Goal: Transaction & Acquisition: Purchase product/service

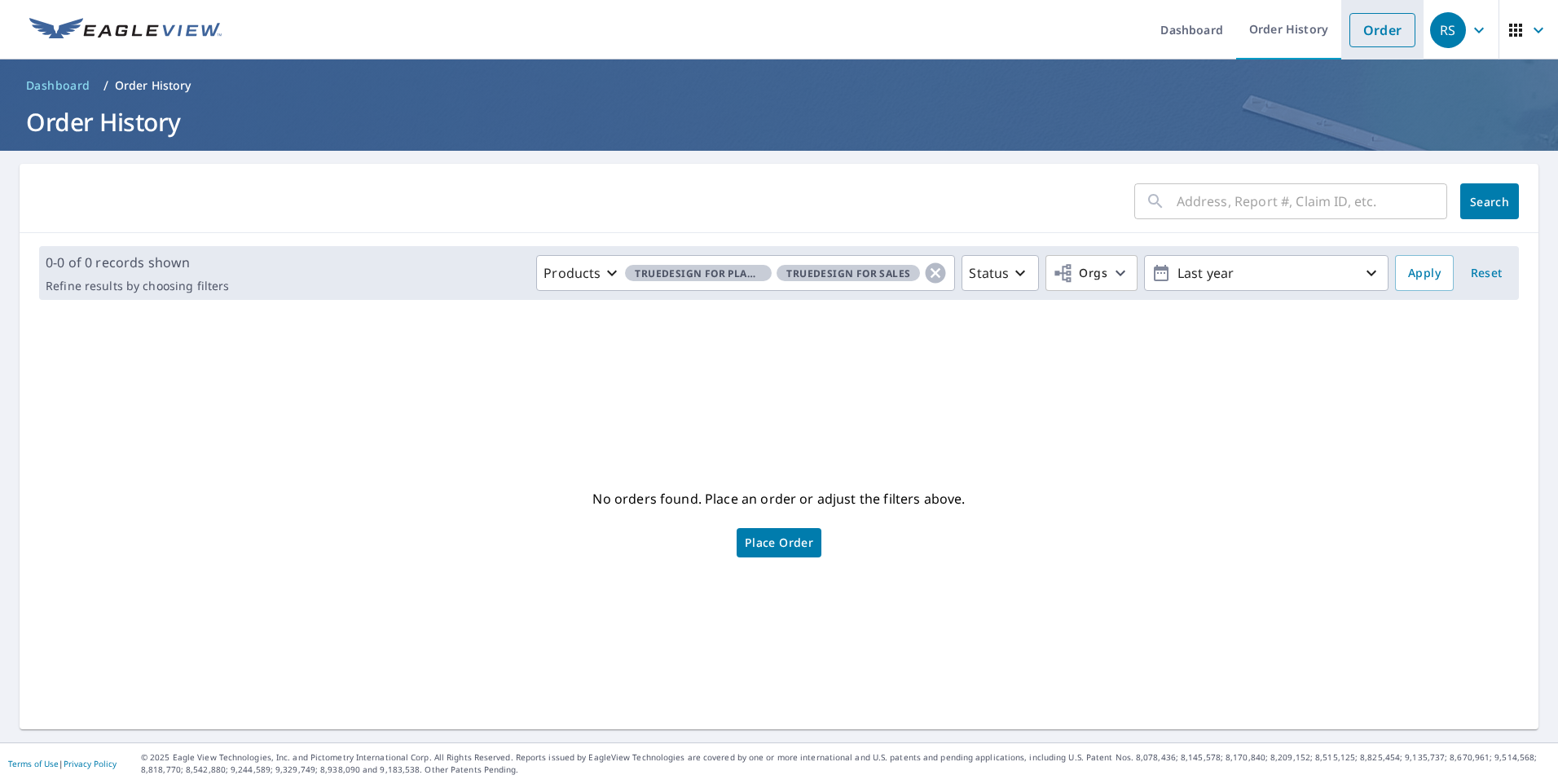
click at [1368, 17] on link "Order" at bounding box center [1382, 30] width 66 height 34
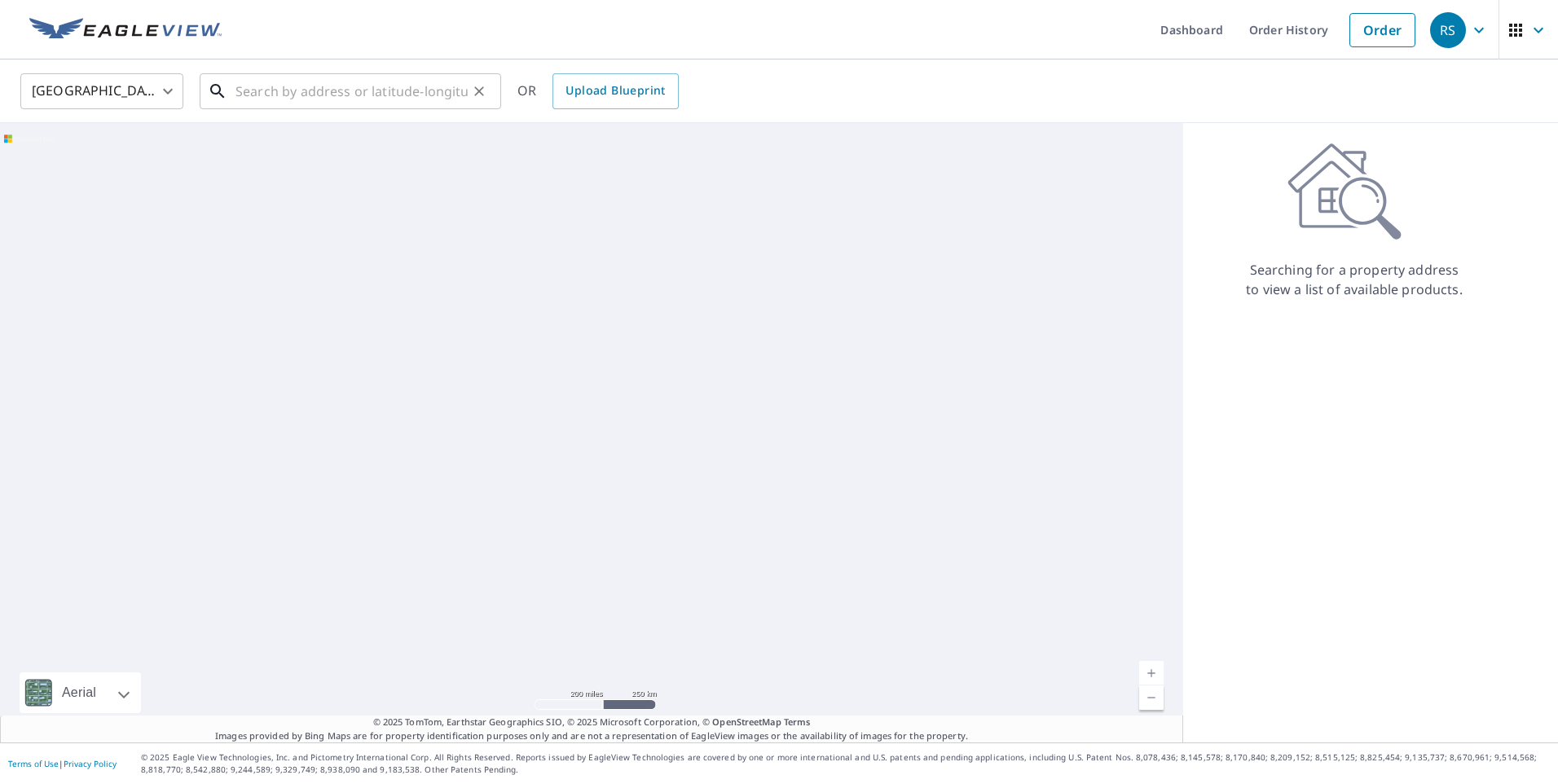
click at [361, 92] on input "text" at bounding box center [351, 91] width 233 height 46
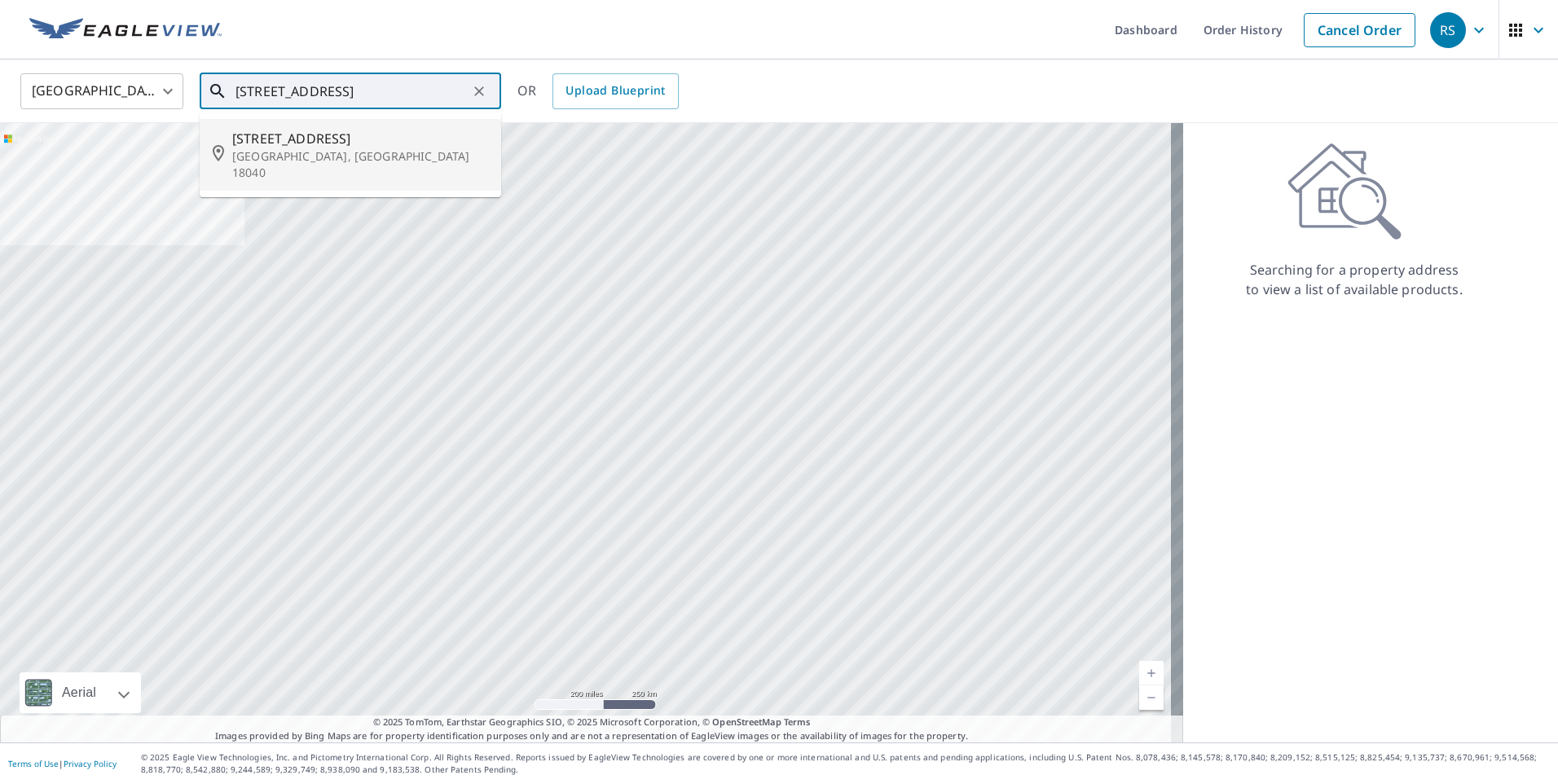
click at [343, 146] on span "[STREET_ADDRESS]" at bounding box center [361, 139] width 256 height 20
type input "[STREET_ADDRESS]"
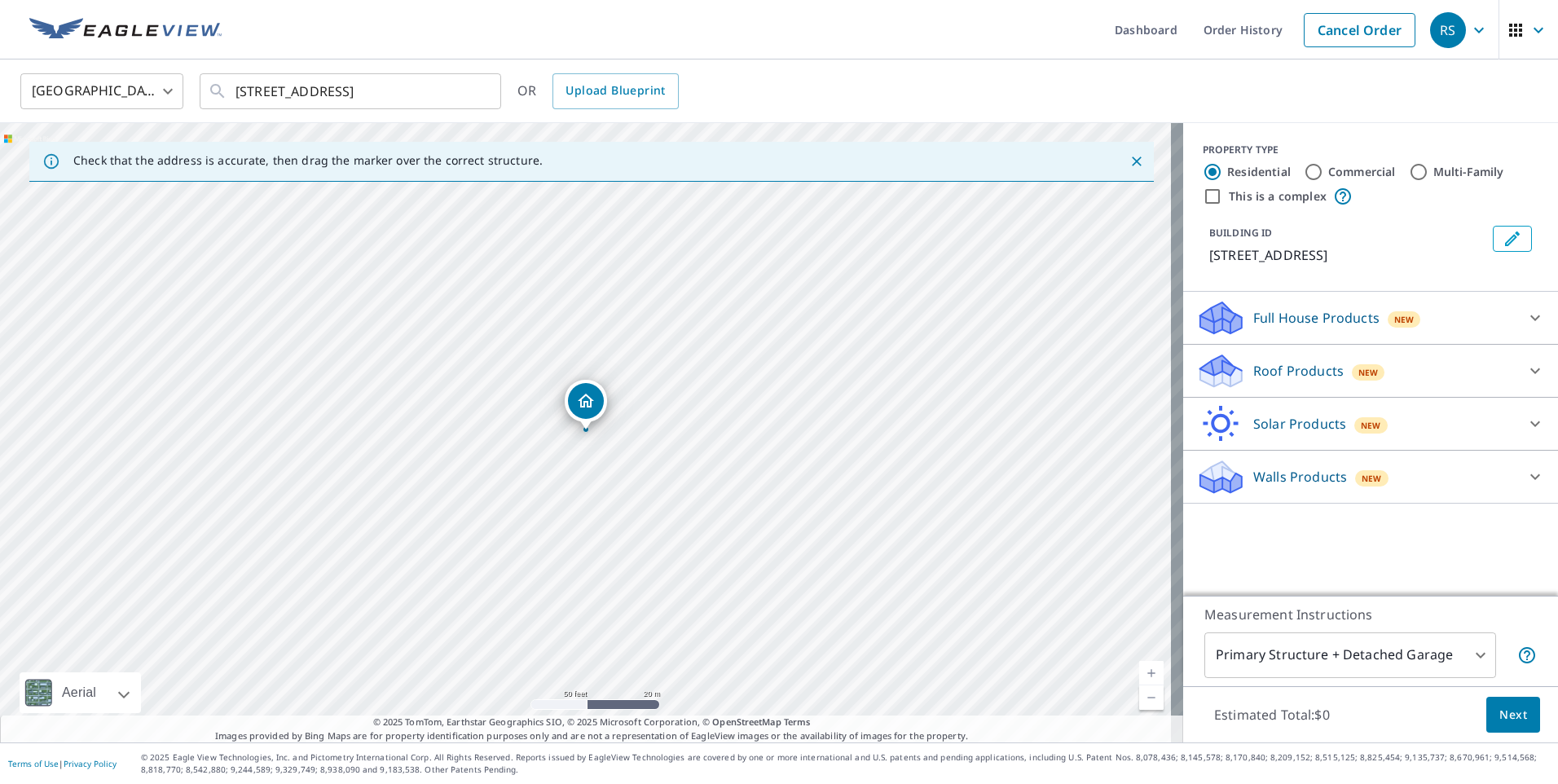
click at [1326, 391] on div "Roof Products New Premium $20.5 - $66 QuickSquares™ $18 Gutter $13 Bid Perfect™…" at bounding box center [1370, 371] width 375 height 53
click at [1526, 375] on icon at bounding box center [1536, 371] width 20 height 20
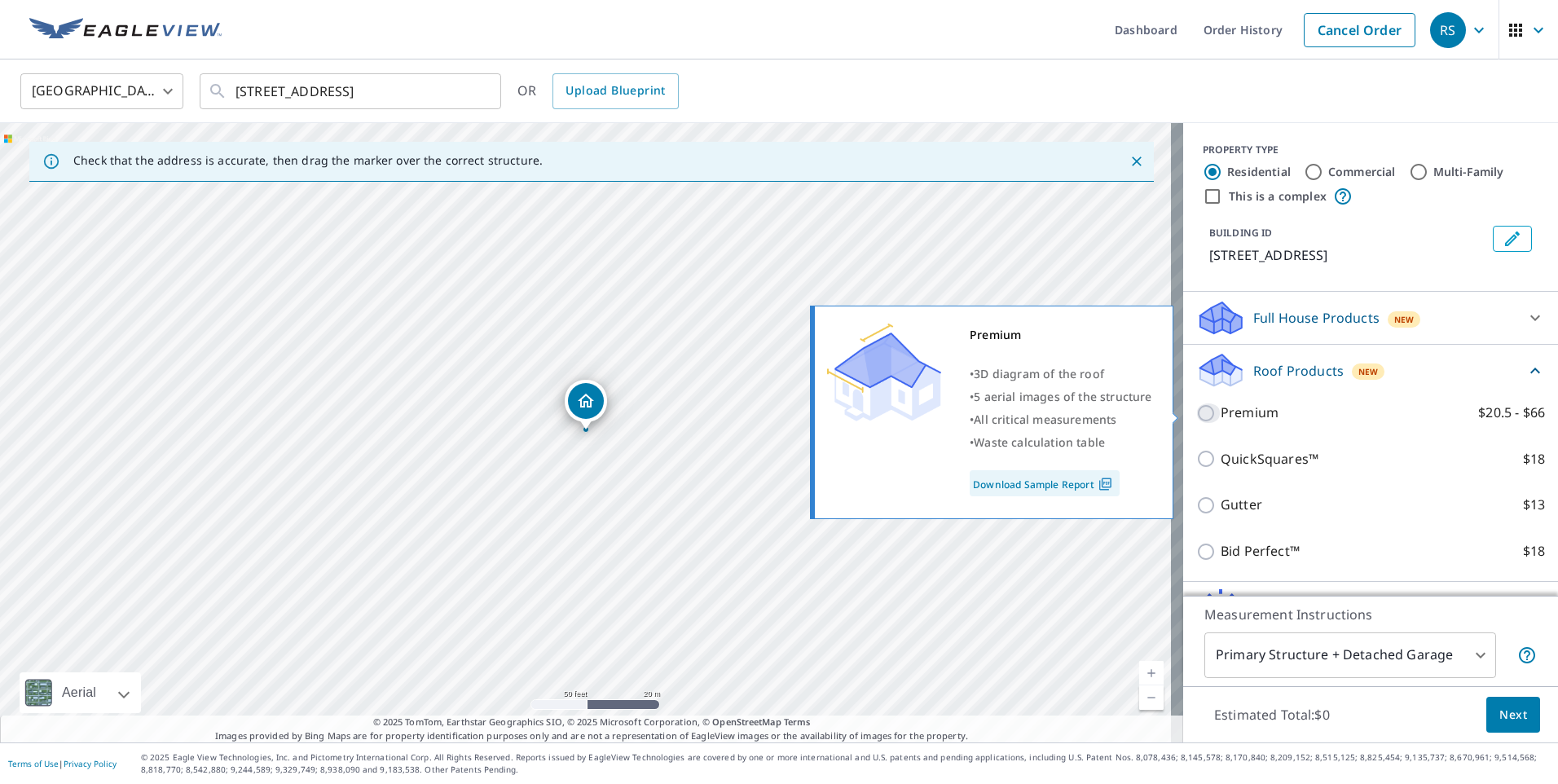
click at [1199, 417] on input "Premium $20.5 - $66" at bounding box center [1208, 414] width 24 height 20
checkbox input "true"
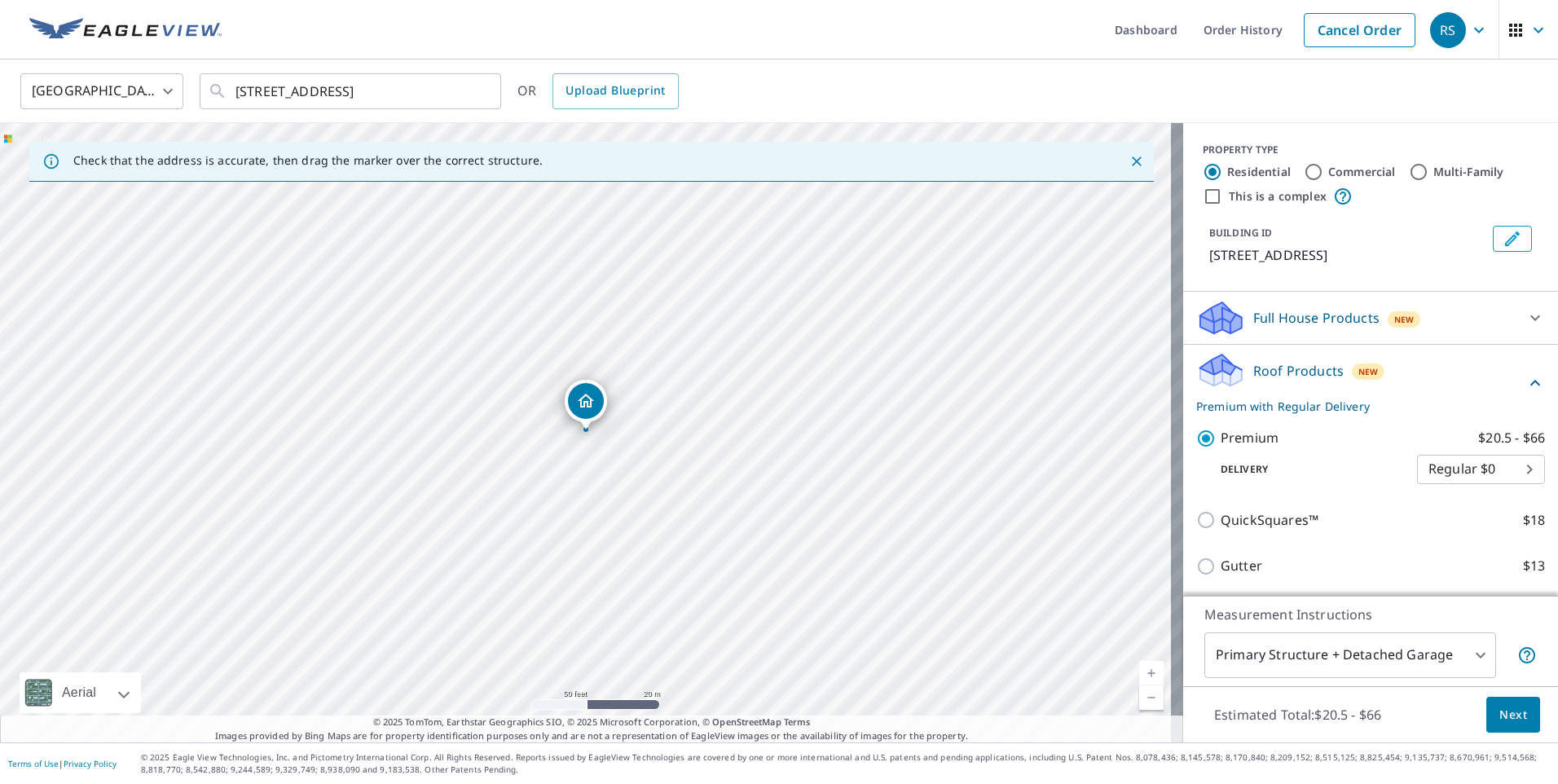
click at [1502, 714] on span "Next" at bounding box center [1513, 714] width 27 height 21
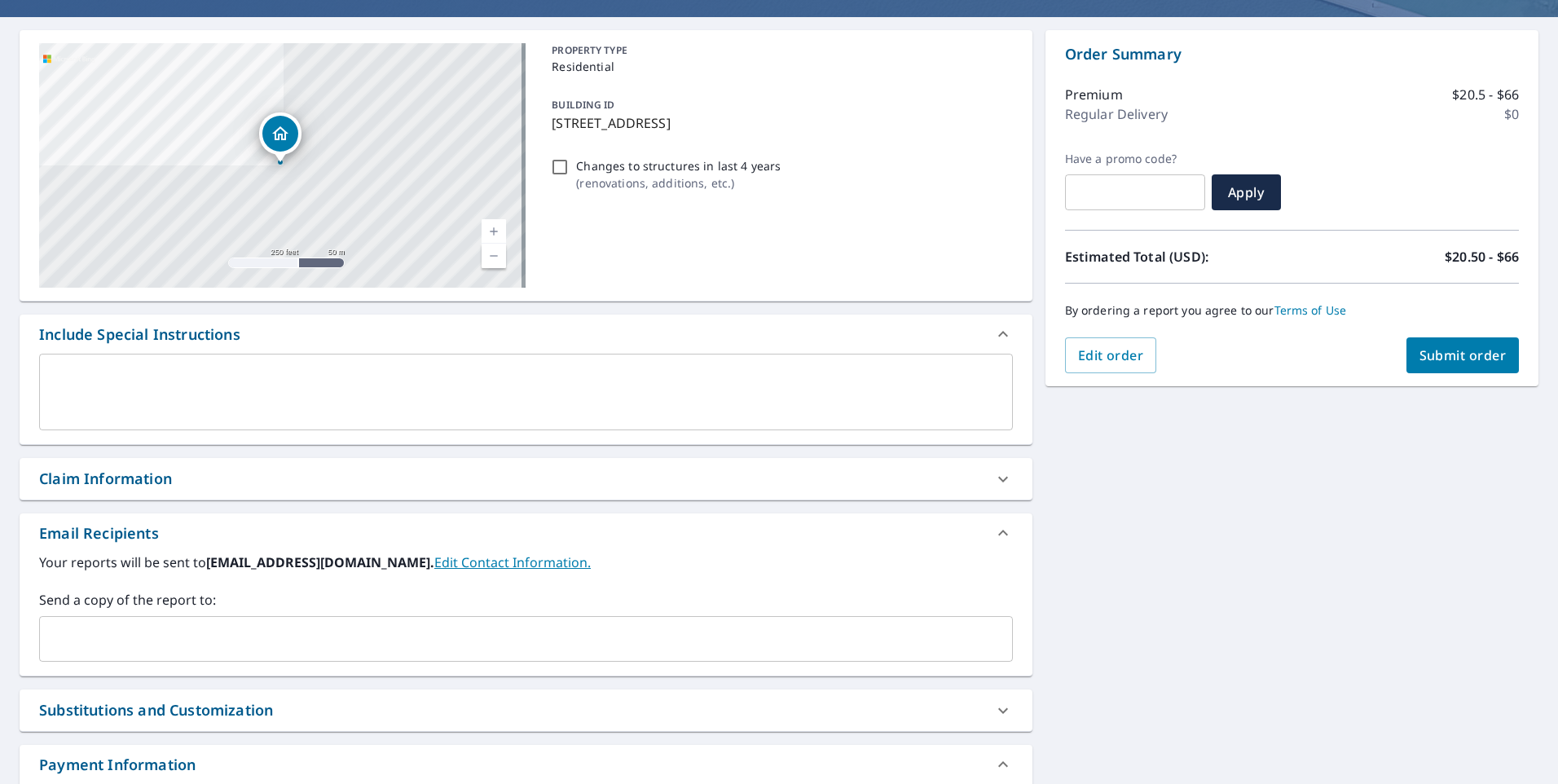
scroll to position [163, 0]
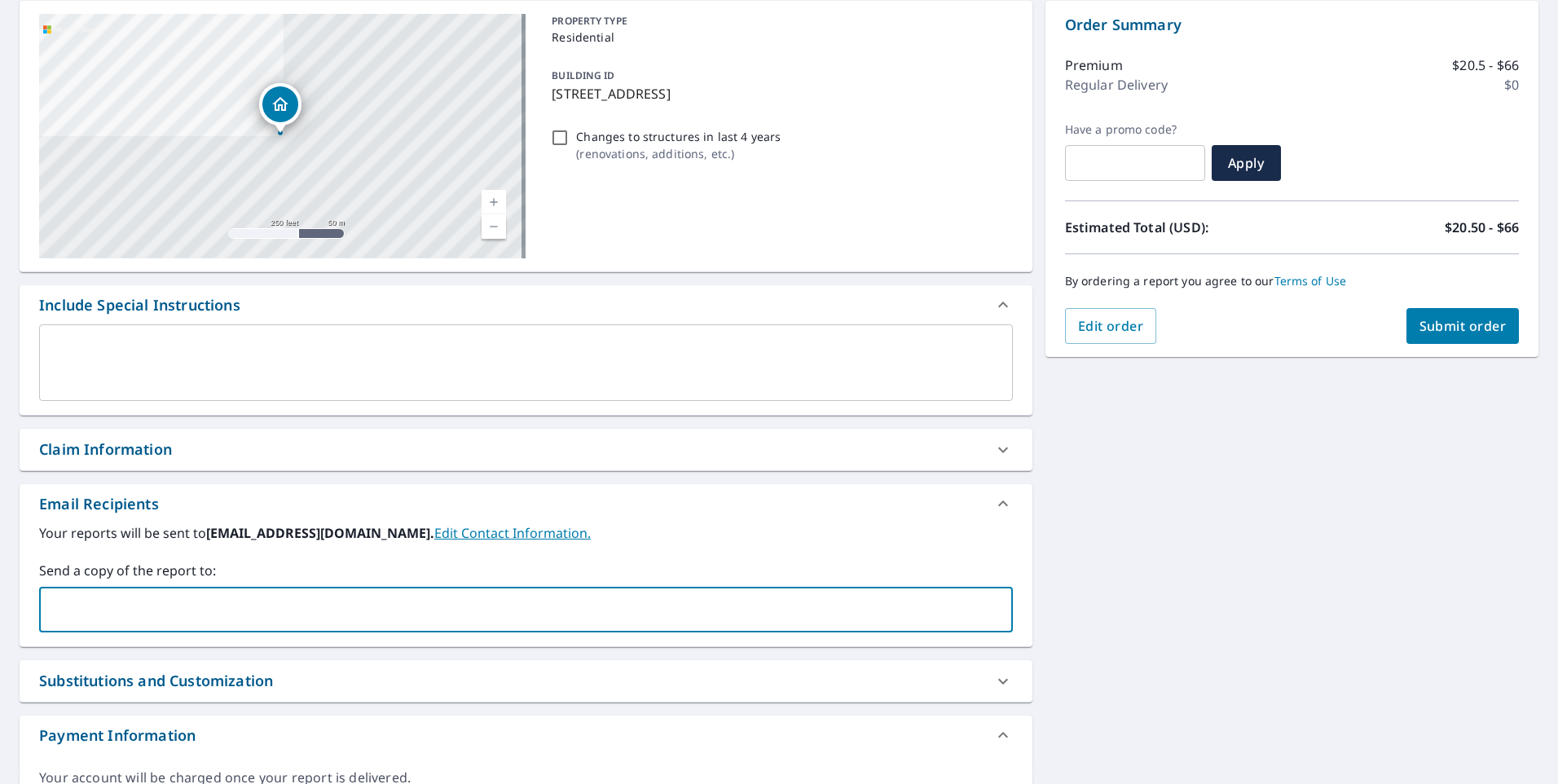
click at [109, 617] on input "text" at bounding box center [514, 609] width 935 height 31
type input "[EMAIL_ADDRESS][PERSON_NAME][DOMAIN_NAME]"
checkbox input "true"
click at [342, 615] on input "text" at bounding box center [661, 609] width 639 height 31
type input "[EMAIL_ADDRESS][DOMAIN_NAME]"
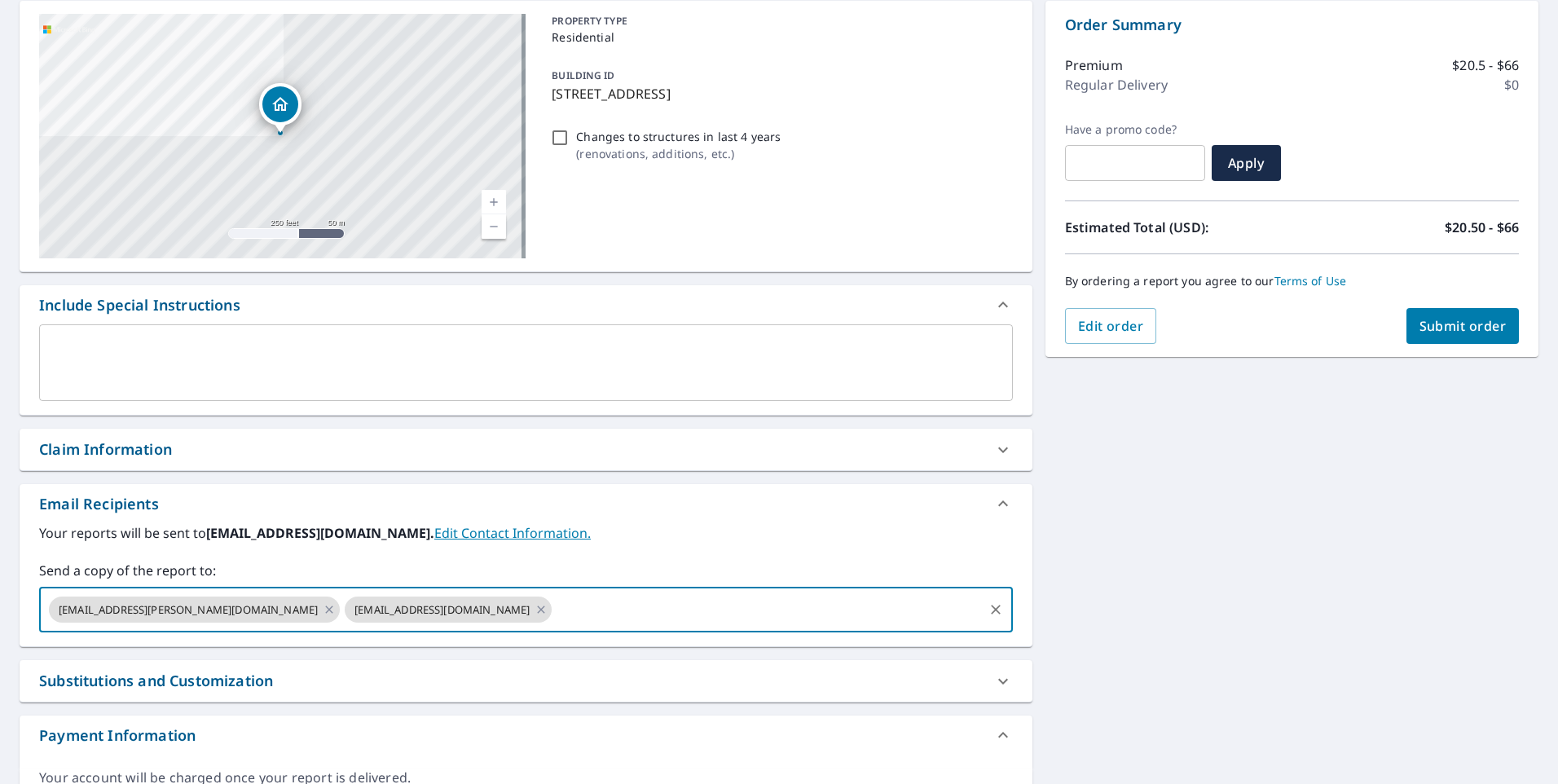
click at [1478, 323] on span "Submit order" at bounding box center [1463, 326] width 87 height 18
checkbox input "true"
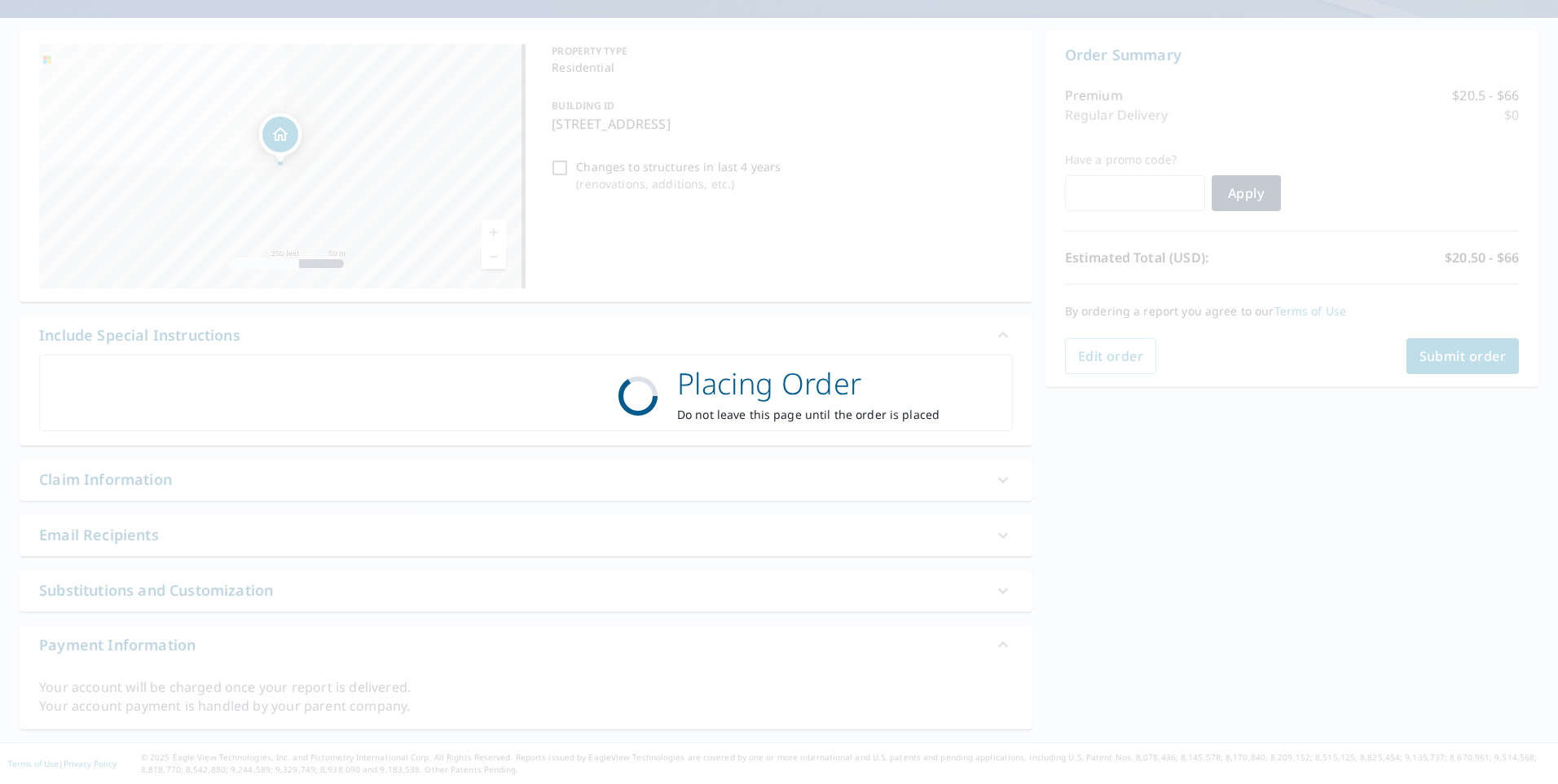
scroll to position [133, 0]
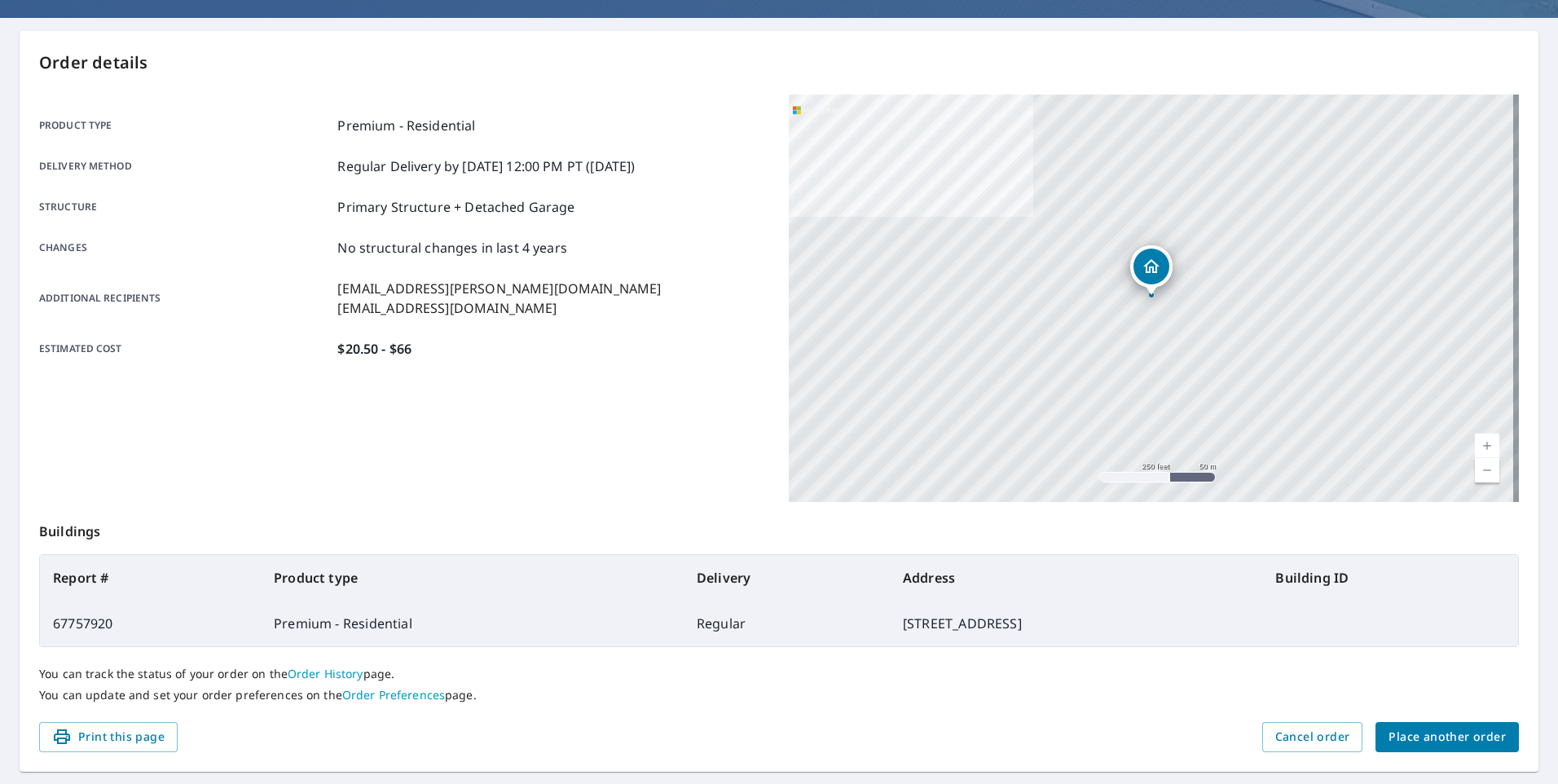
click at [1432, 730] on span "Place another order" at bounding box center [1447, 737] width 117 height 21
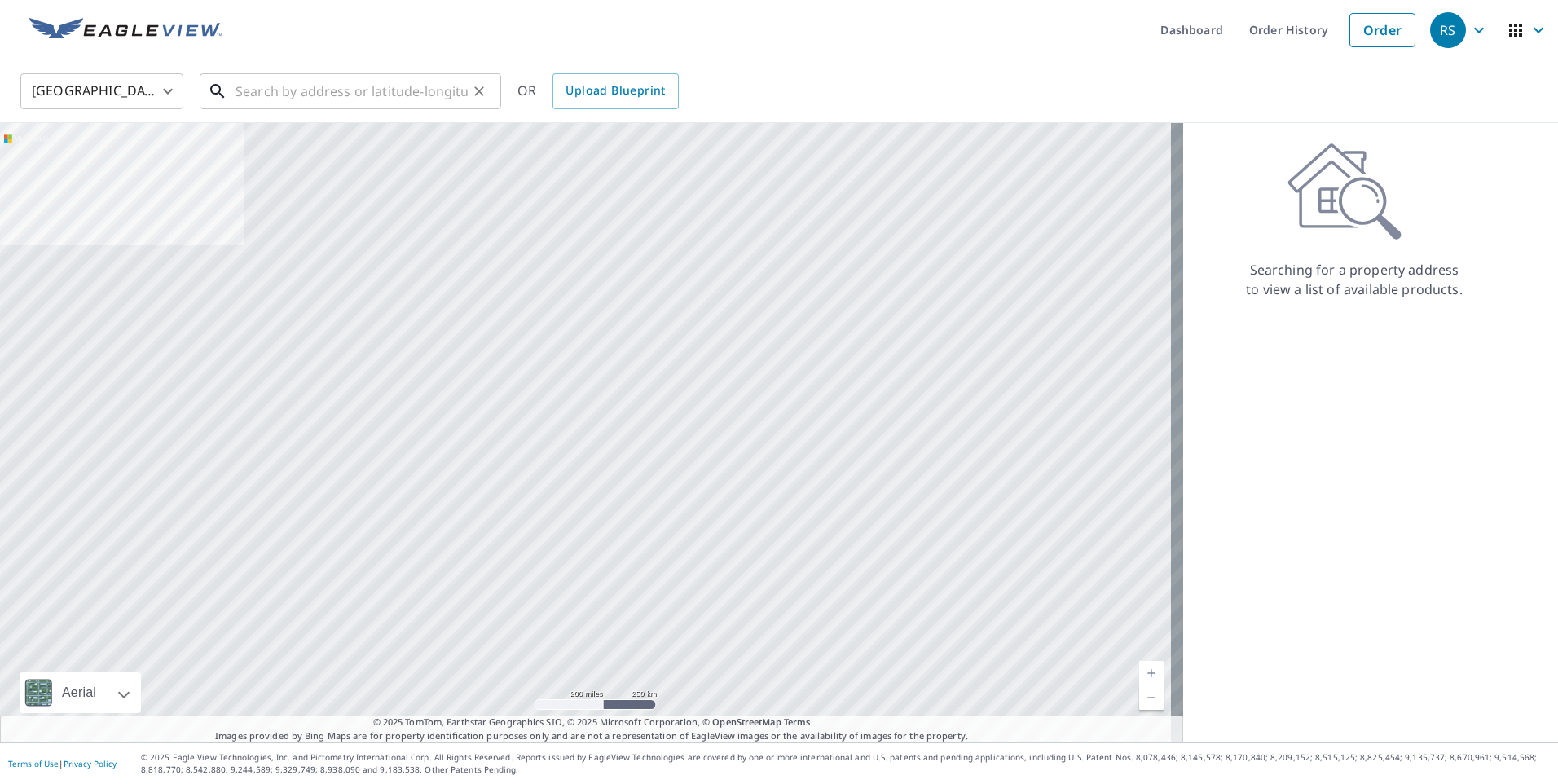
click at [313, 97] on input "text" at bounding box center [351, 91] width 233 height 46
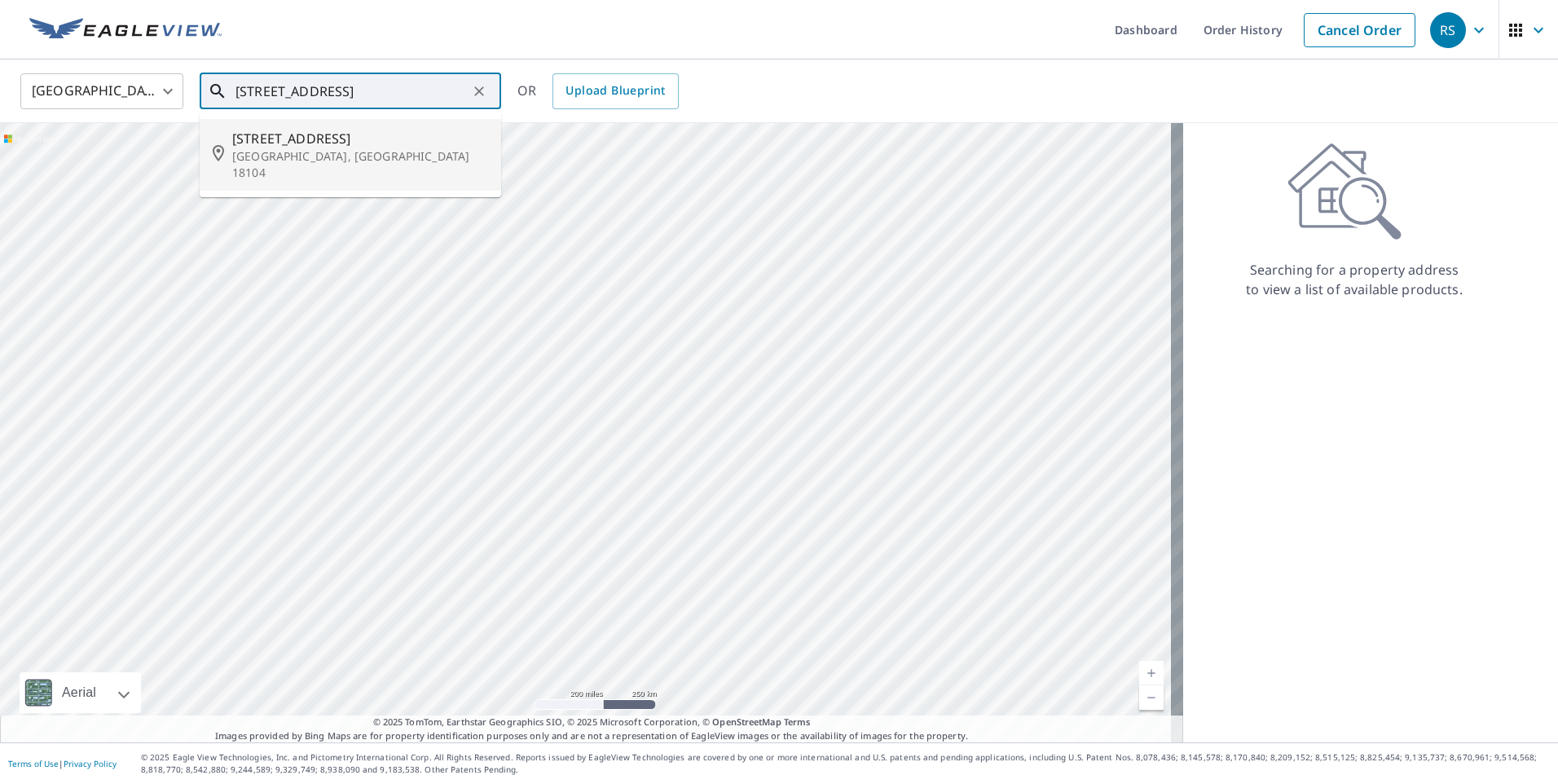
click at [299, 154] on p "[GEOGRAPHIC_DATA], [GEOGRAPHIC_DATA] 18104" at bounding box center [361, 164] width 256 height 32
type input "[STREET_ADDRESS]"
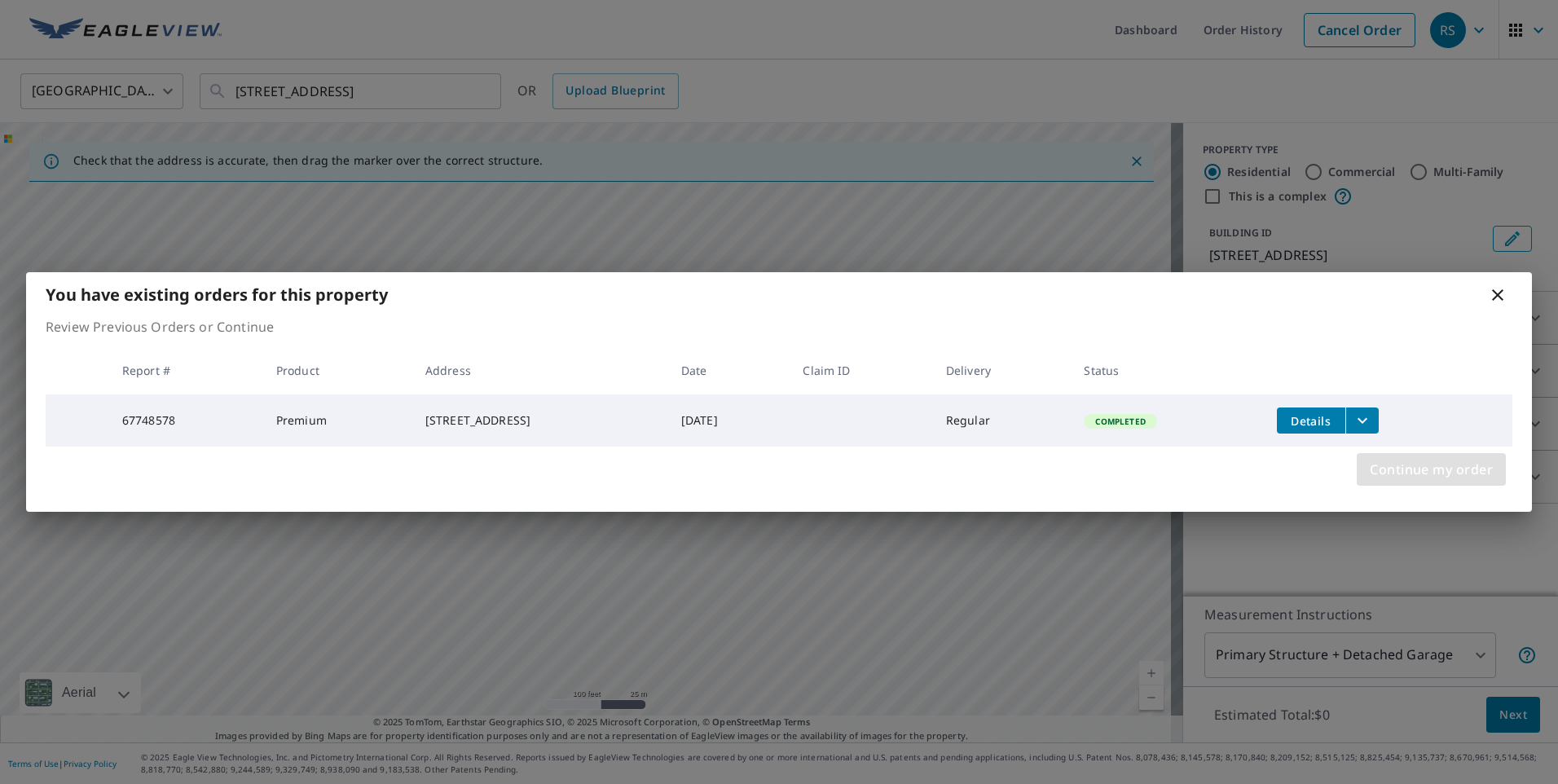
click at [1472, 481] on span "Continue my order" at bounding box center [1432, 468] width 123 height 22
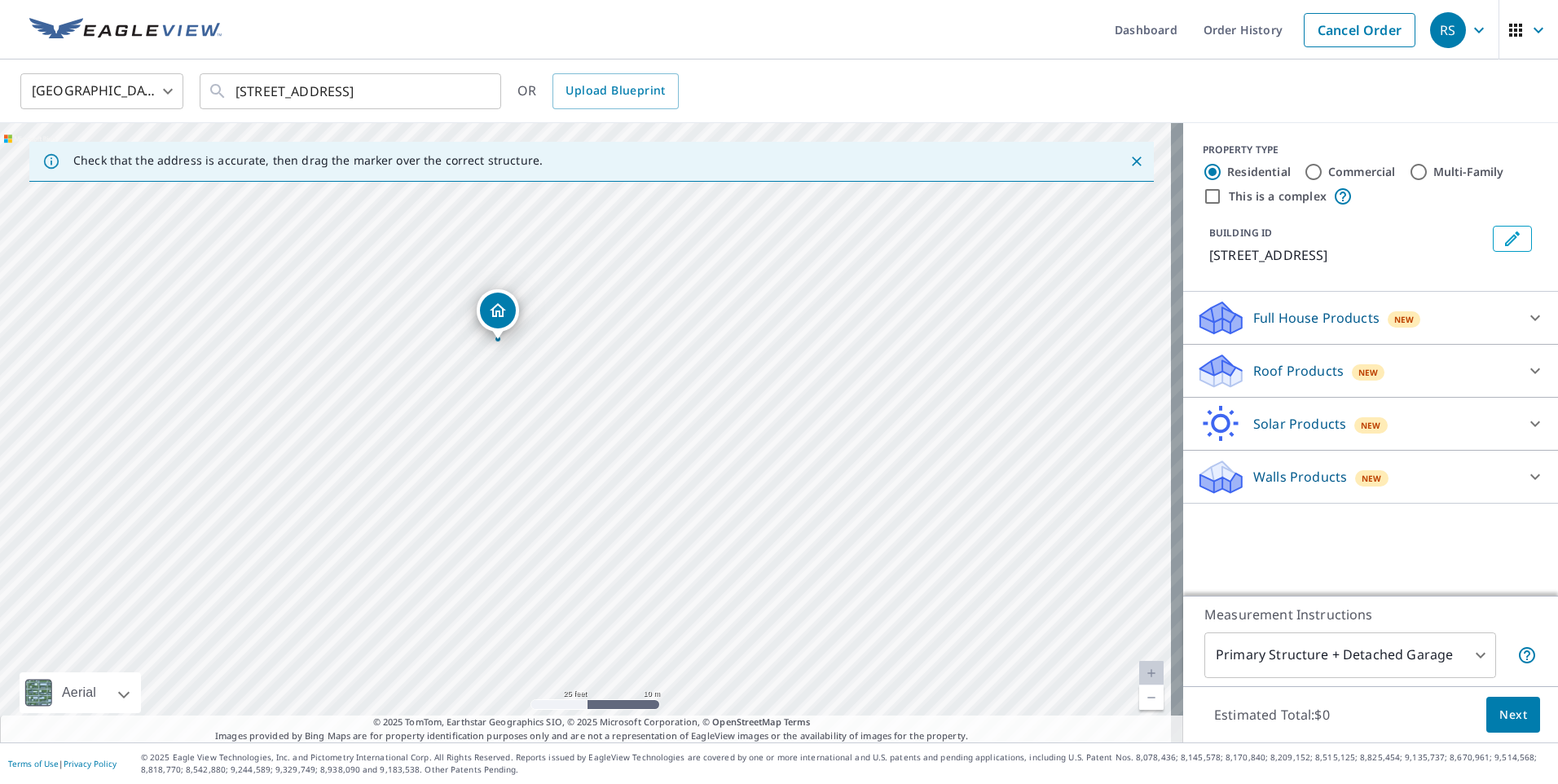
click at [1290, 358] on div "Roof Products New" at bounding box center [1356, 371] width 319 height 38
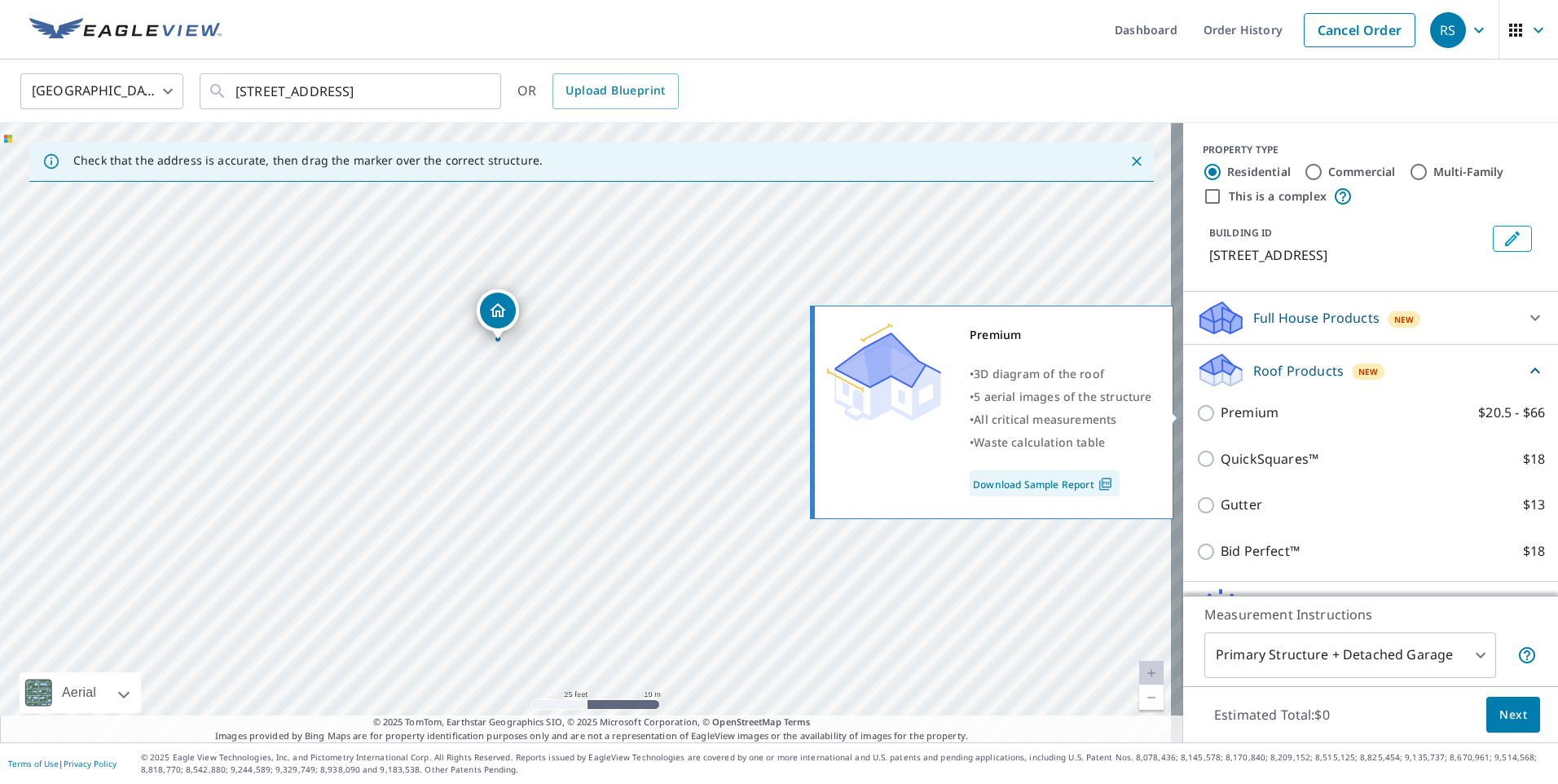
click at [1198, 419] on input "Premium $20.5 - $66" at bounding box center [1208, 414] width 24 height 20
checkbox input "true"
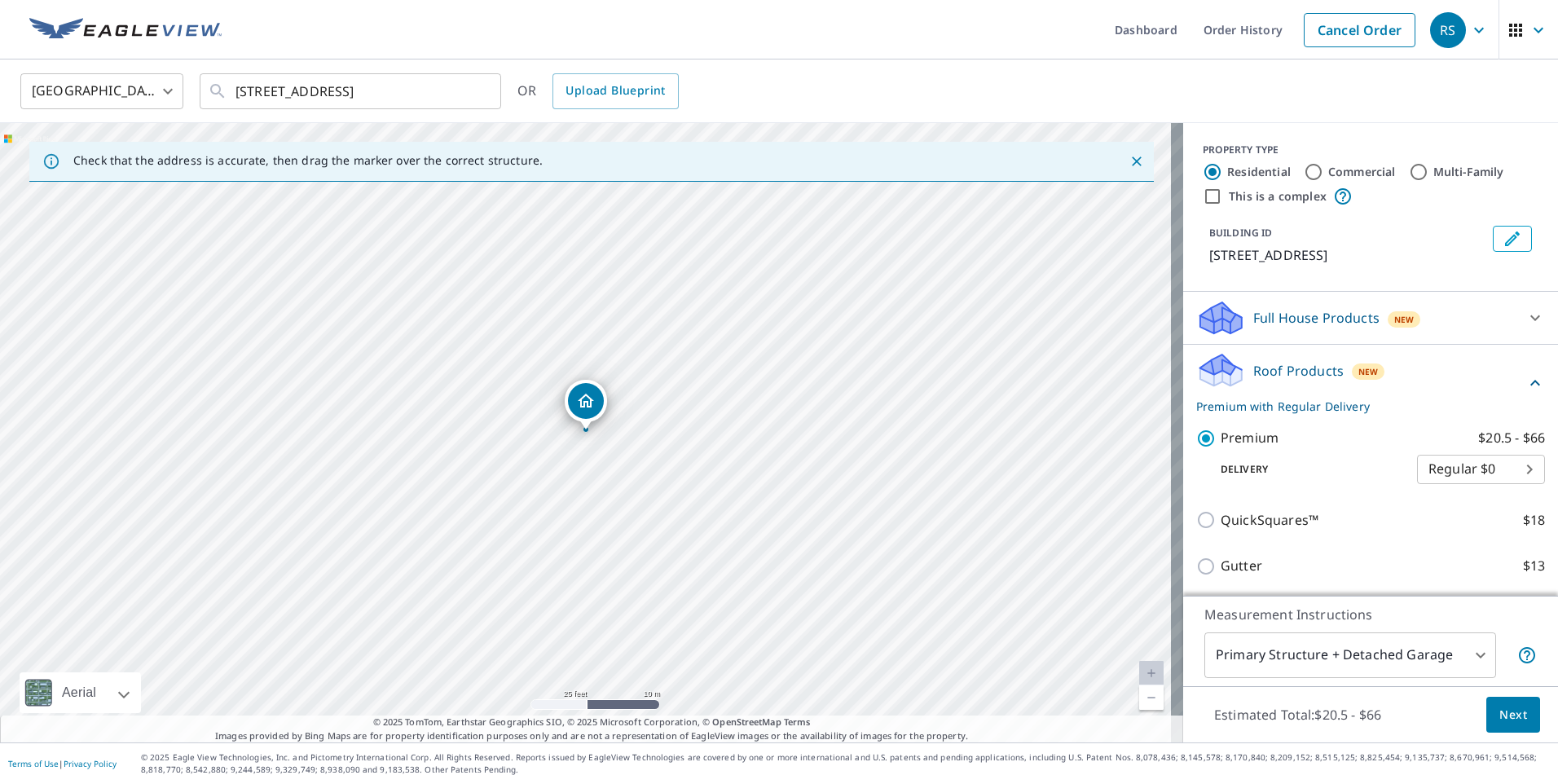
click at [1511, 712] on span "Next" at bounding box center [1513, 714] width 27 height 21
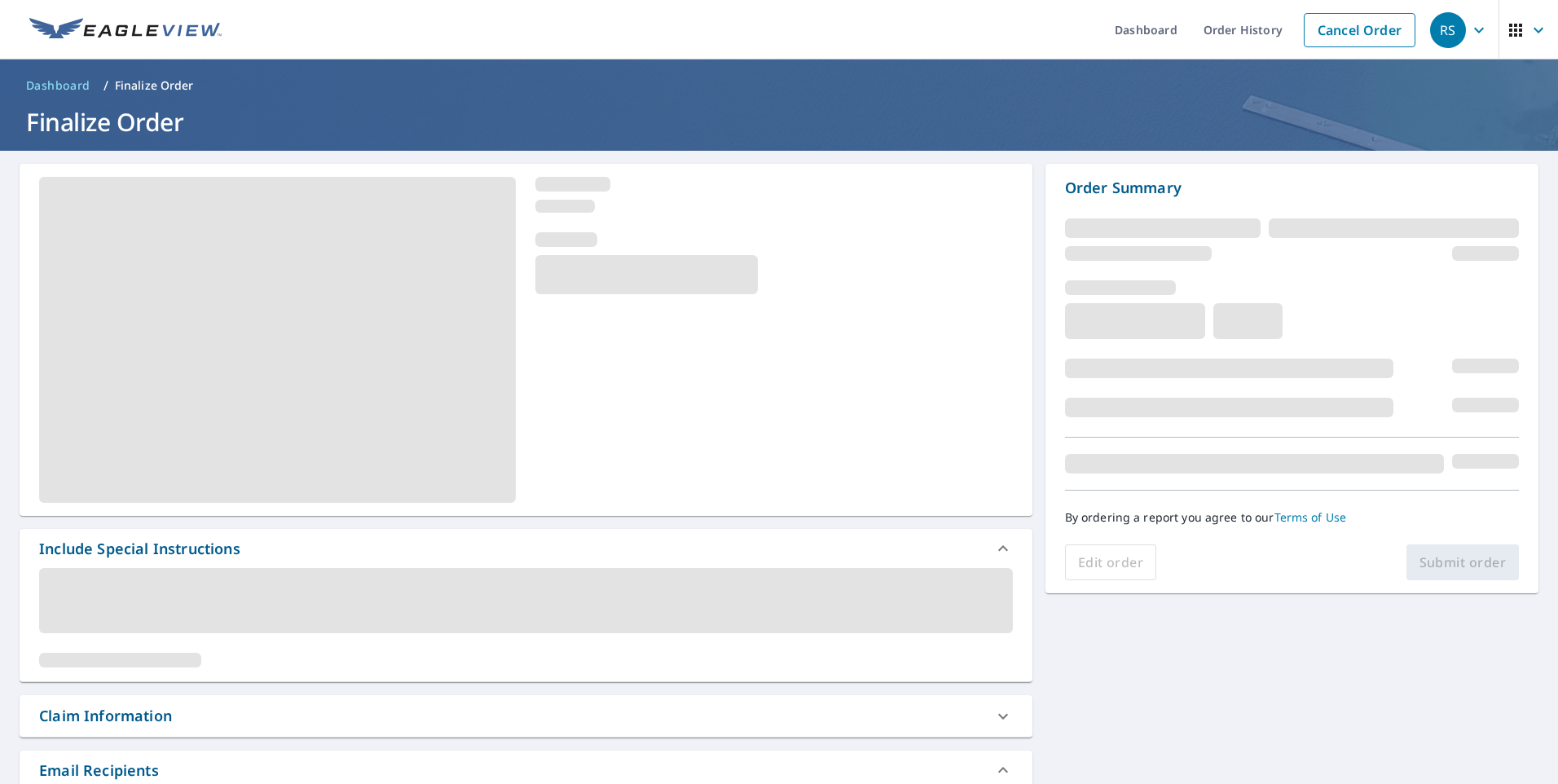
scroll to position [244, 0]
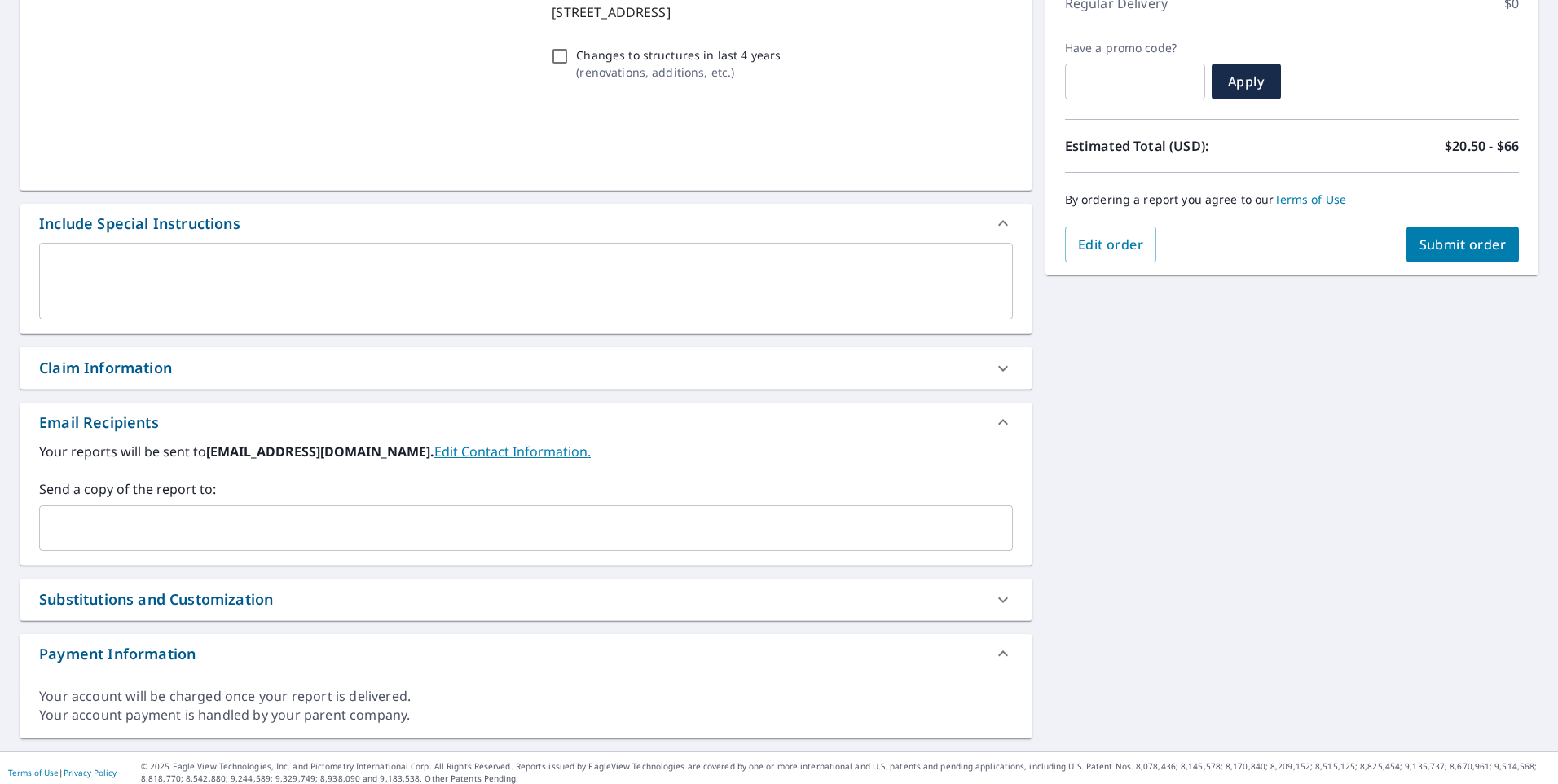
click at [125, 507] on div "​" at bounding box center [526, 527] width 974 height 46
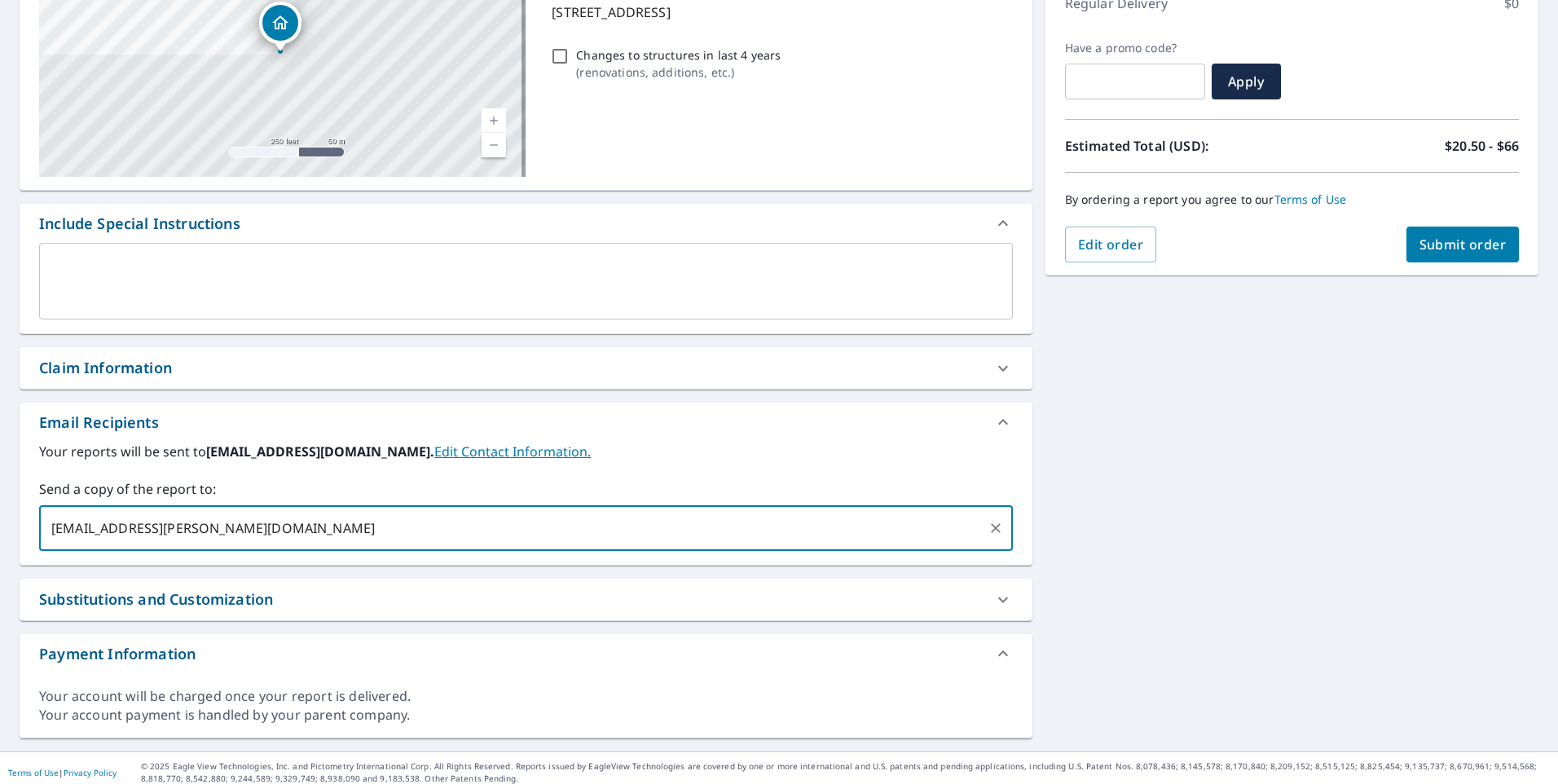
type input "[EMAIL_ADDRESS][PERSON_NAME][DOMAIN_NAME]"
checkbox input "true"
type input "[EMAIL_ADDRESS][DOMAIN_NAME]"
click at [1448, 235] on span "Submit order" at bounding box center [1463, 244] width 87 height 18
checkbox input "true"
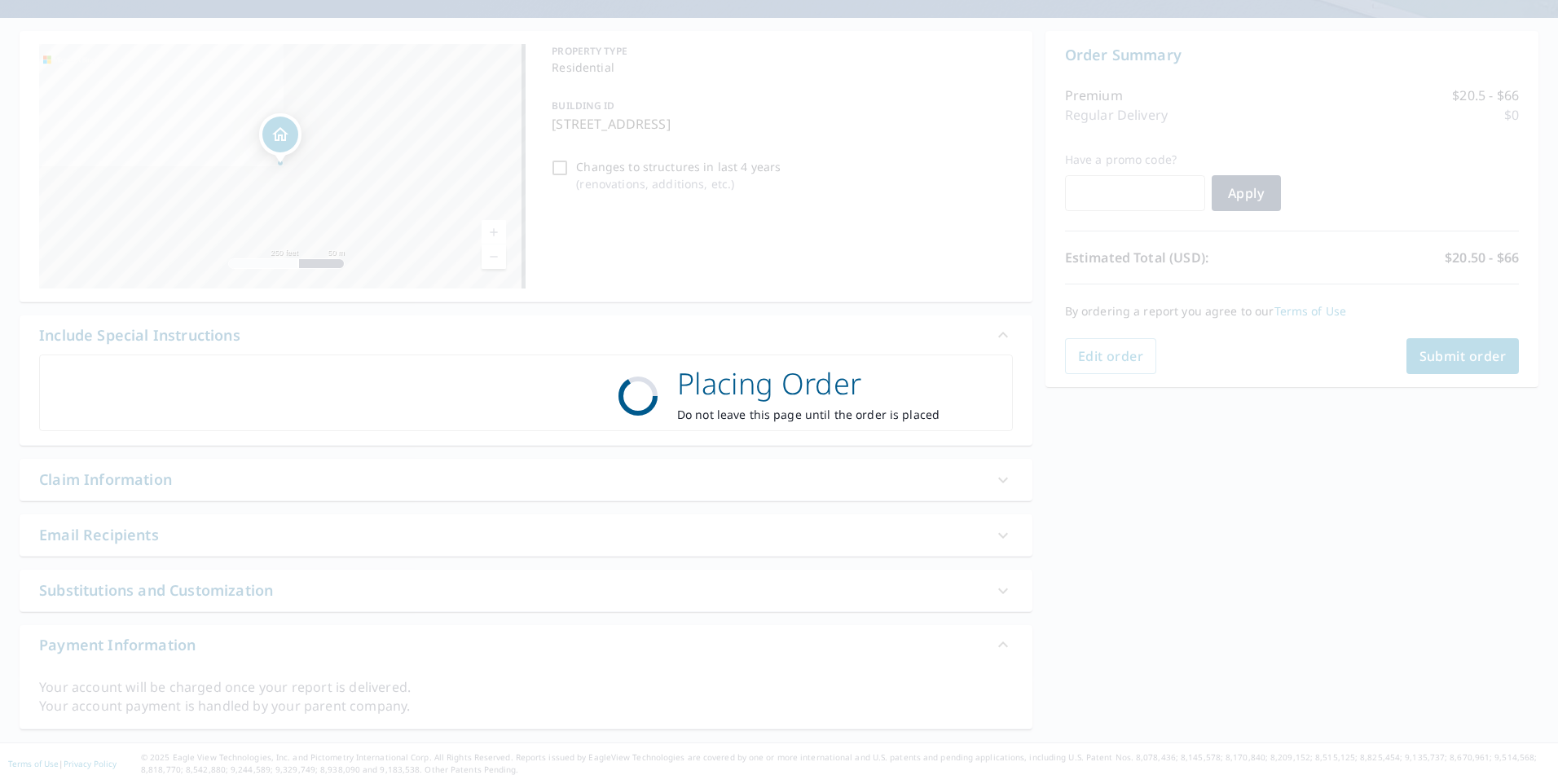
scroll to position [133, 0]
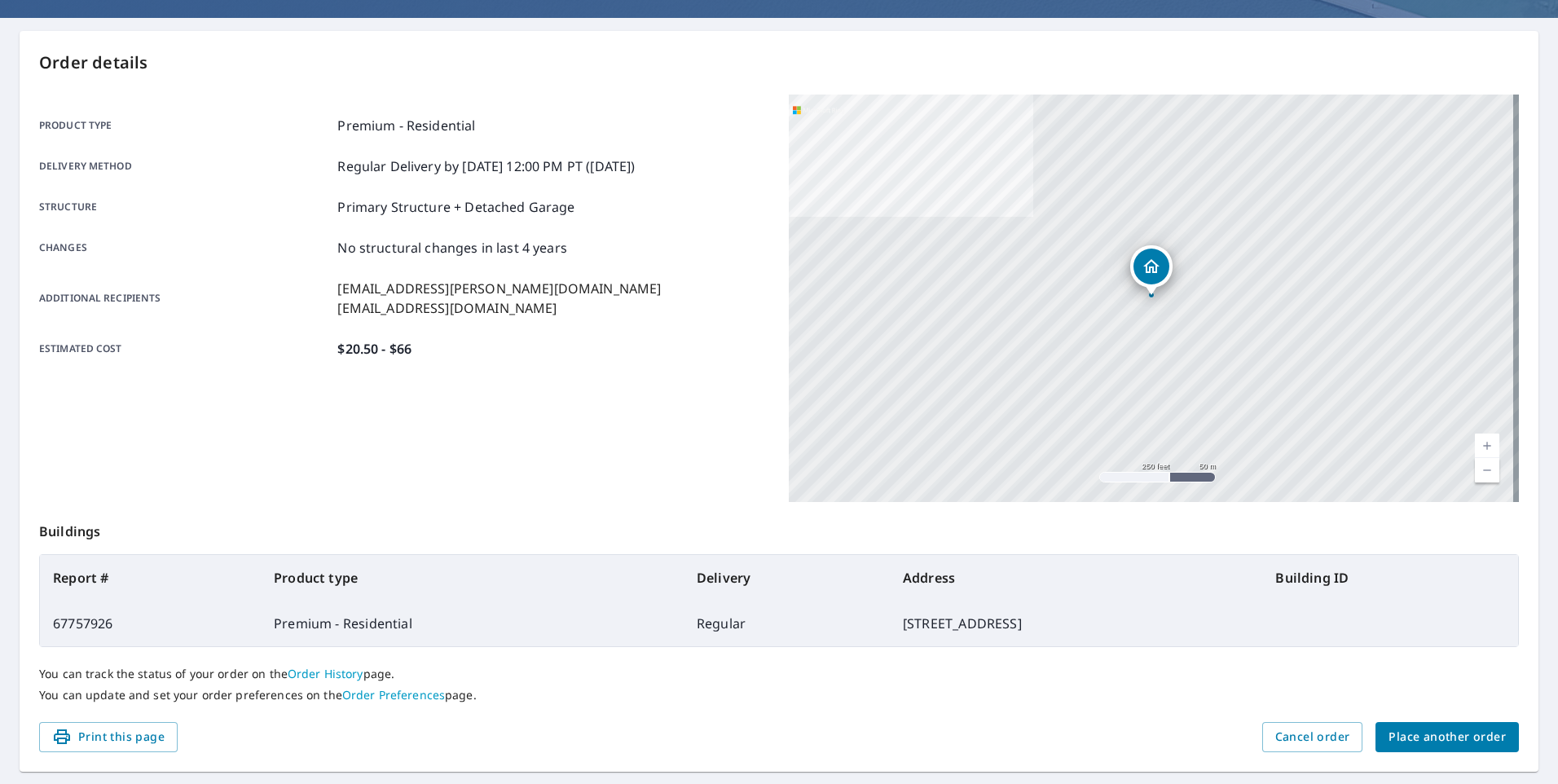
click at [1469, 728] on span "Place another order" at bounding box center [1447, 737] width 117 height 21
